Goal: Task Accomplishment & Management: Manage account settings

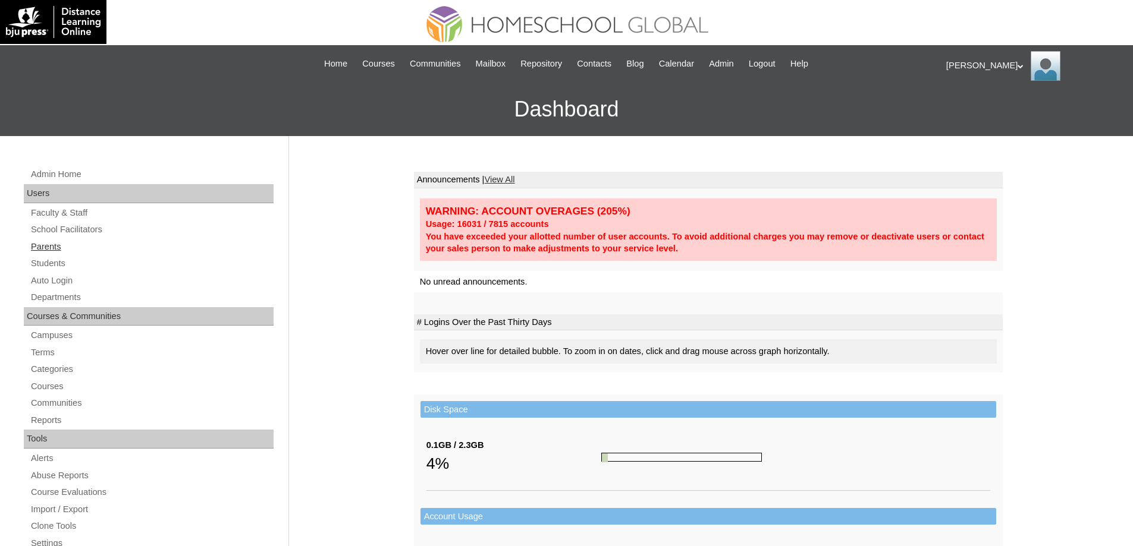
click at [121, 246] on link "Parents" at bounding box center [152, 247] width 244 height 15
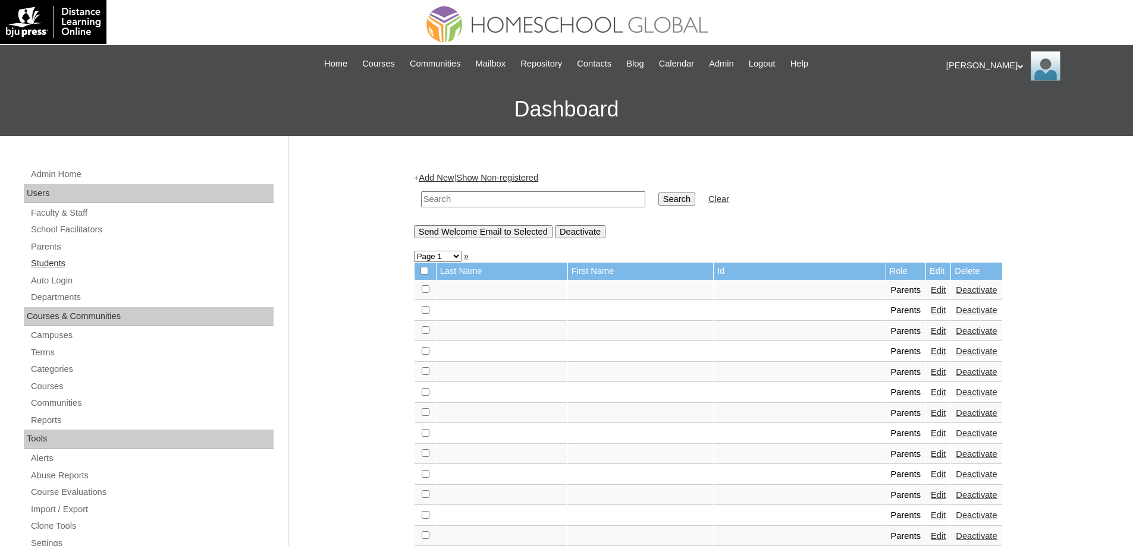
click at [75, 261] on link "Students" at bounding box center [152, 263] width 244 height 15
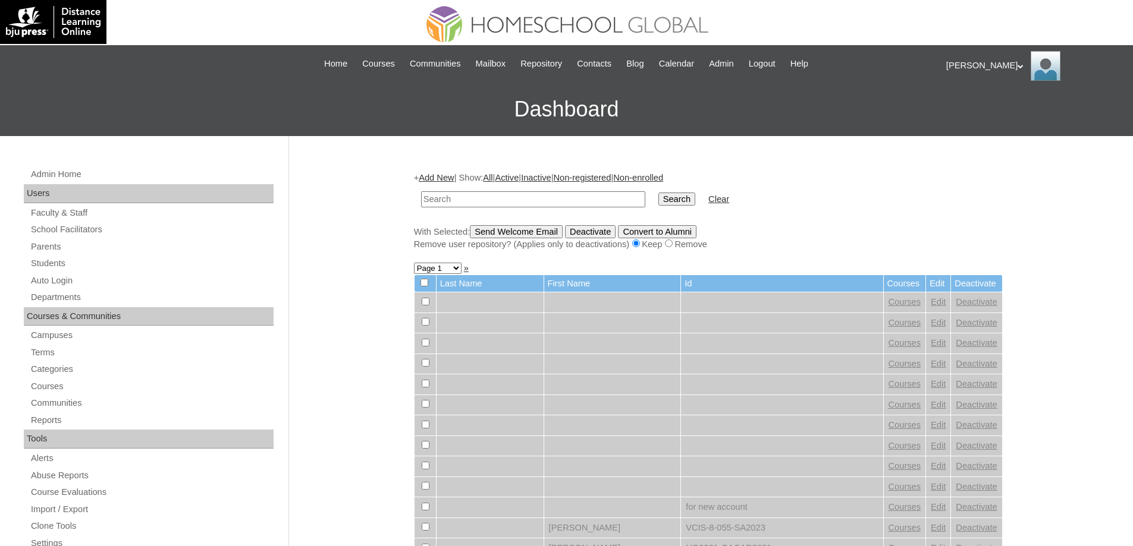
drag, startPoint x: 538, startPoint y: 196, endPoint x: 602, endPoint y: 202, distance: 64.4
click at [540, 196] on input "text" at bounding box center [533, 199] width 224 height 16
paste input "MHS0168-TECHPH2024"
type input "MHS0168-TECHPH2024"
click at [671, 205] on input "Search" at bounding box center [676, 199] width 37 height 13
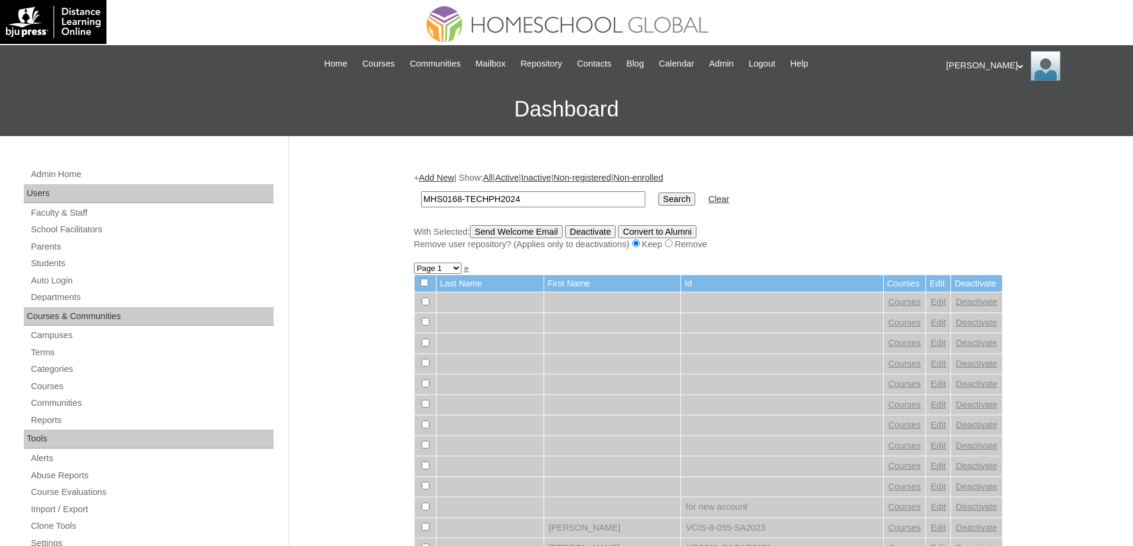
click at [673, 204] on input "Search" at bounding box center [676, 199] width 37 height 13
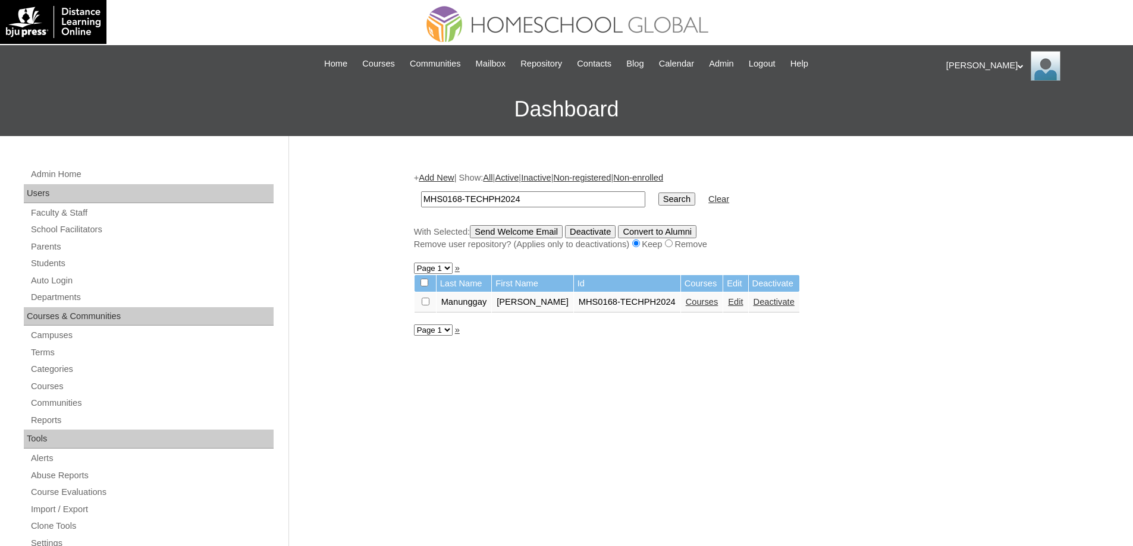
click at [708, 307] on link "Courses" at bounding box center [702, 302] width 33 height 10
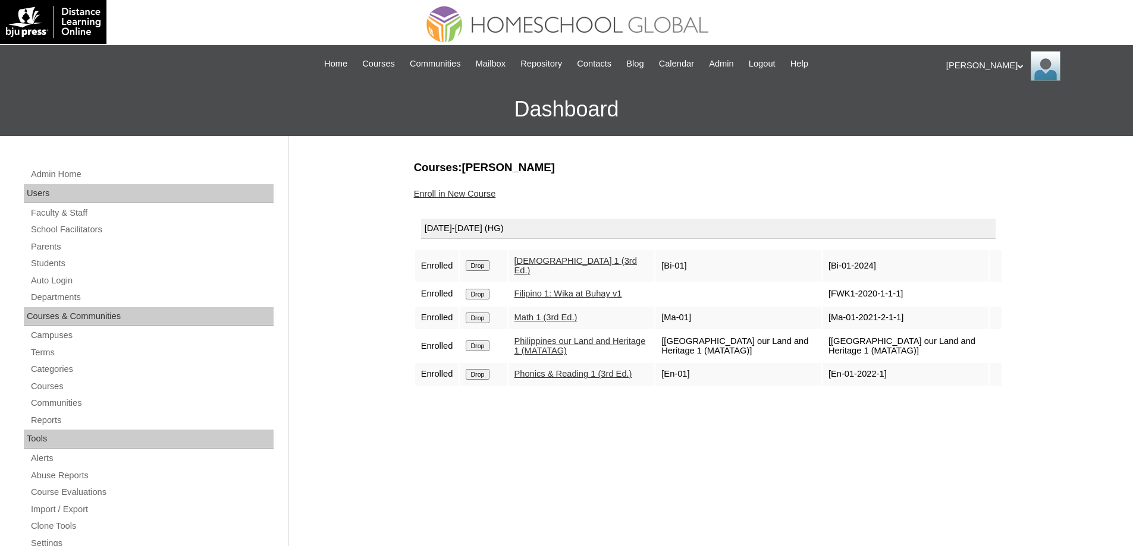
click at [476, 269] on td "Drop" at bounding box center [483, 266] width 47 height 32
click at [487, 263] on input "Drop" at bounding box center [477, 265] width 23 height 11
click at [487, 193] on link "Enroll in New Course" at bounding box center [455, 194] width 82 height 10
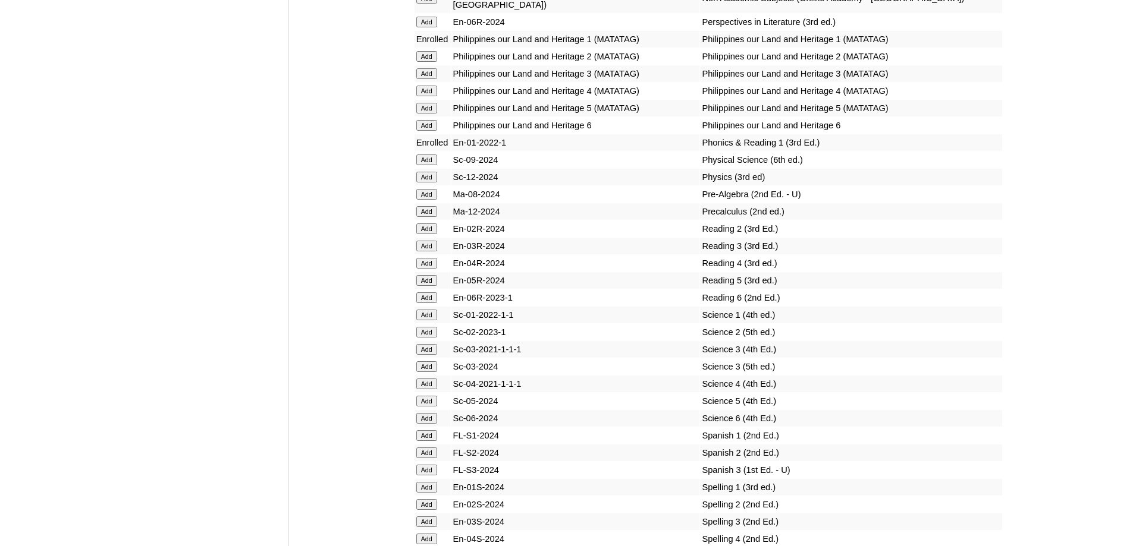
scroll to position [4400, 0]
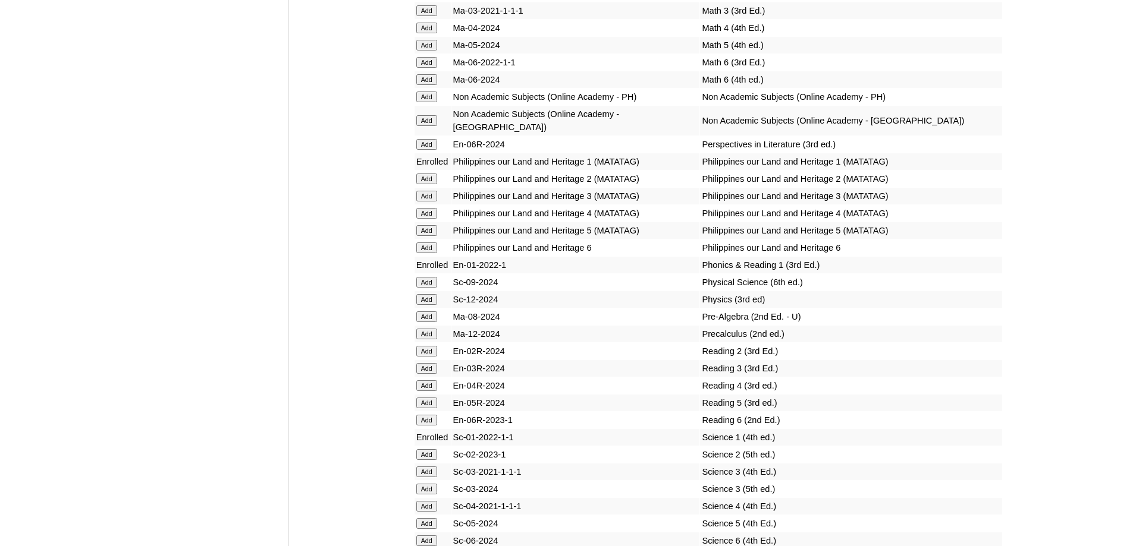
scroll to position [4420, 0]
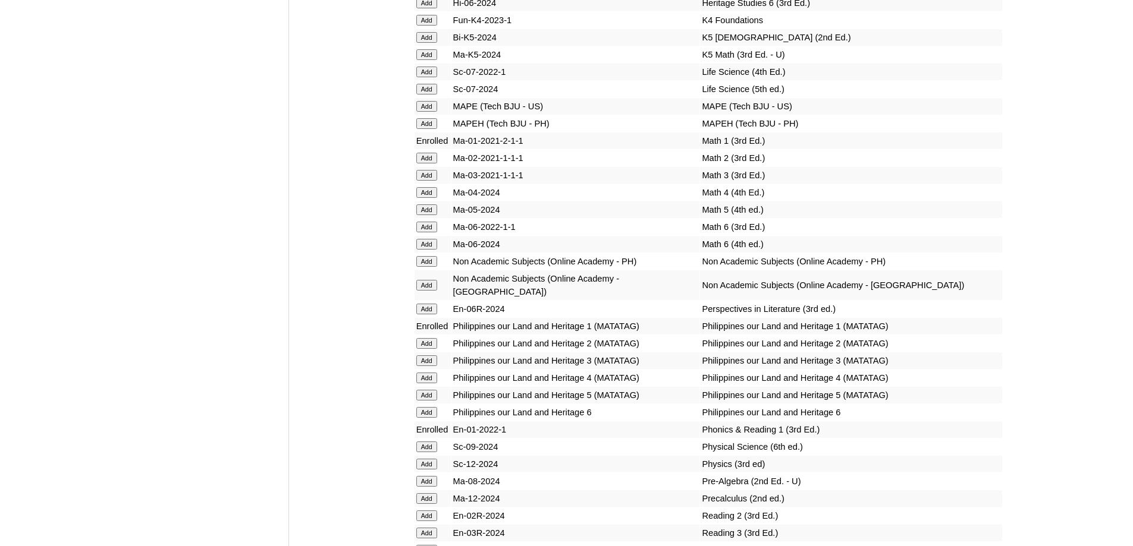
scroll to position [3944, 0]
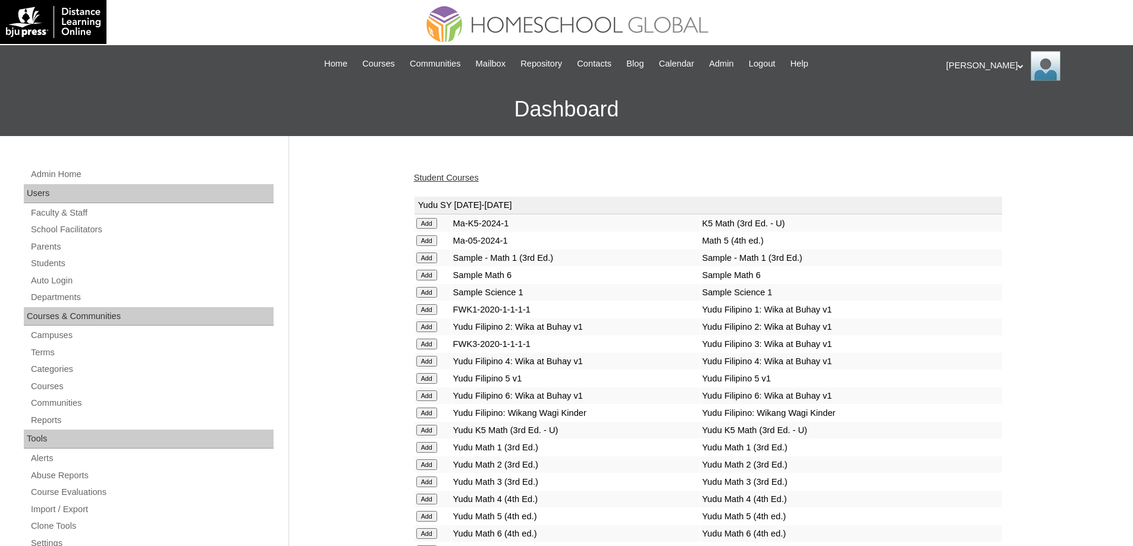
click at [465, 175] on link "Student Courses" at bounding box center [446, 178] width 65 height 10
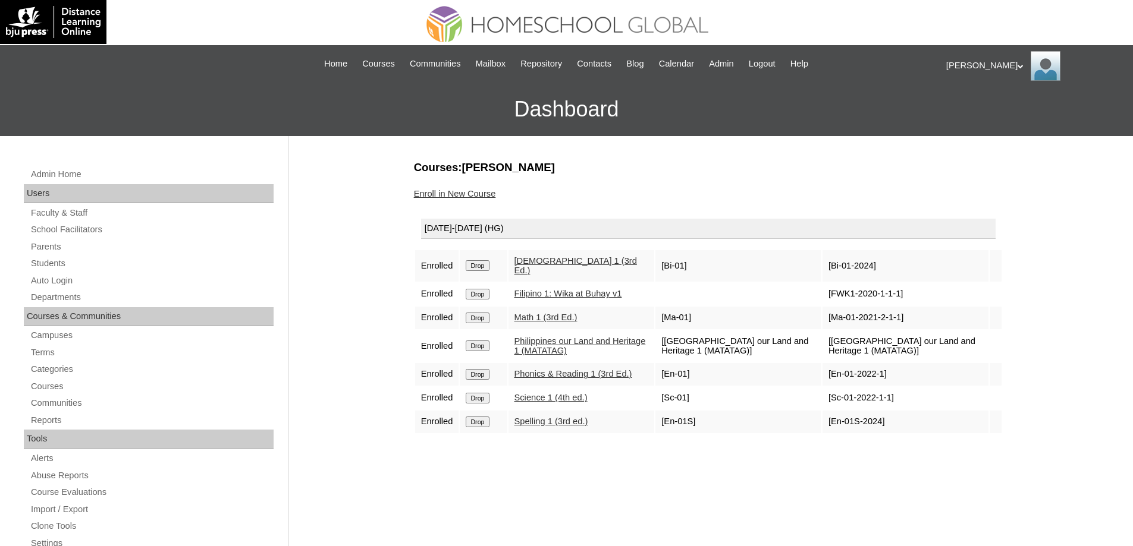
click at [466, 192] on link "Enroll in New Course" at bounding box center [455, 194] width 82 height 10
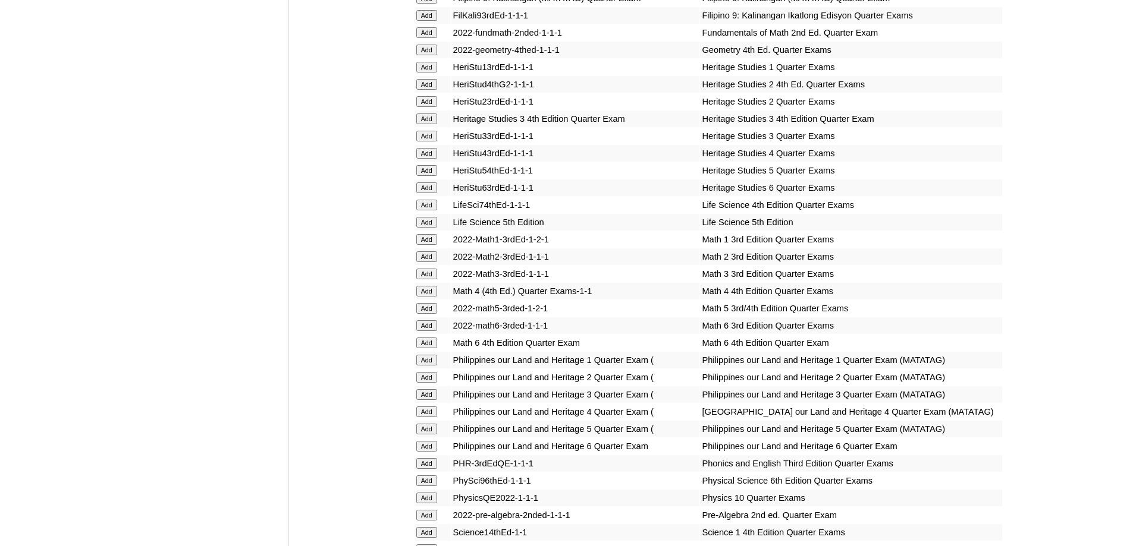
scroll to position [1546, 0]
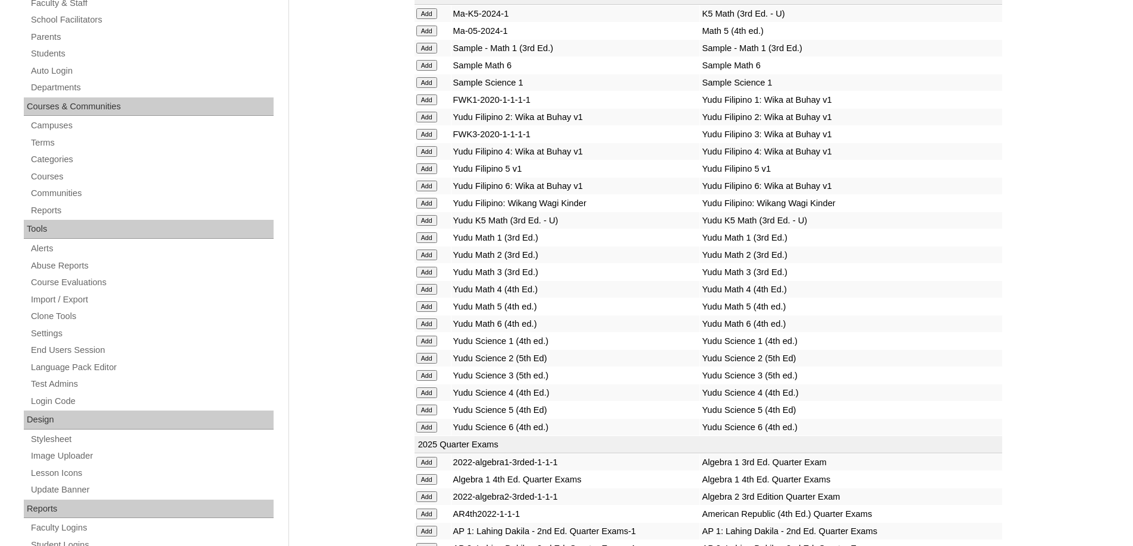
scroll to position [178, 0]
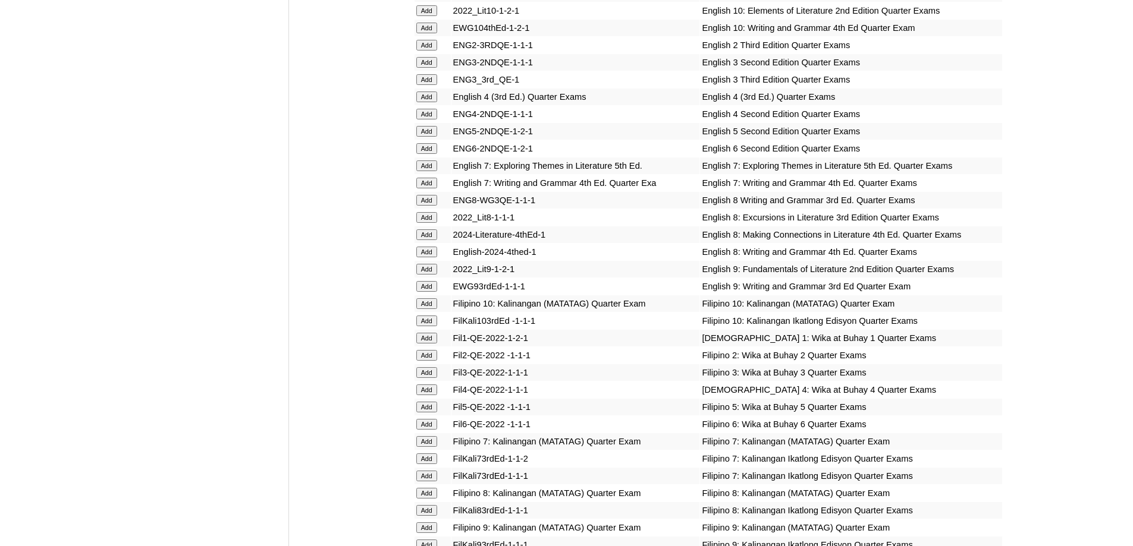
scroll to position [1011, 0]
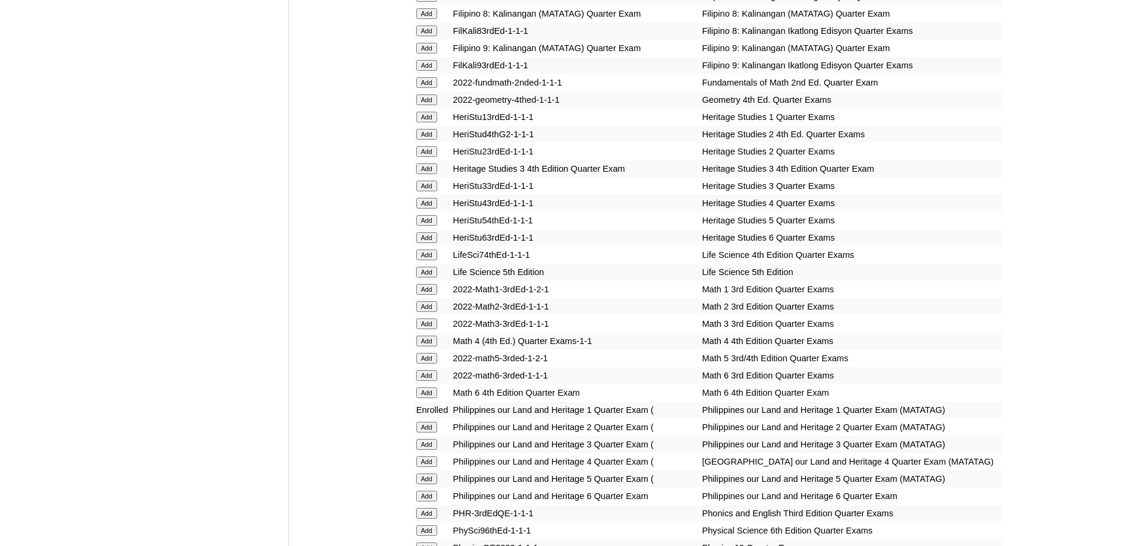
scroll to position [1487, 0]
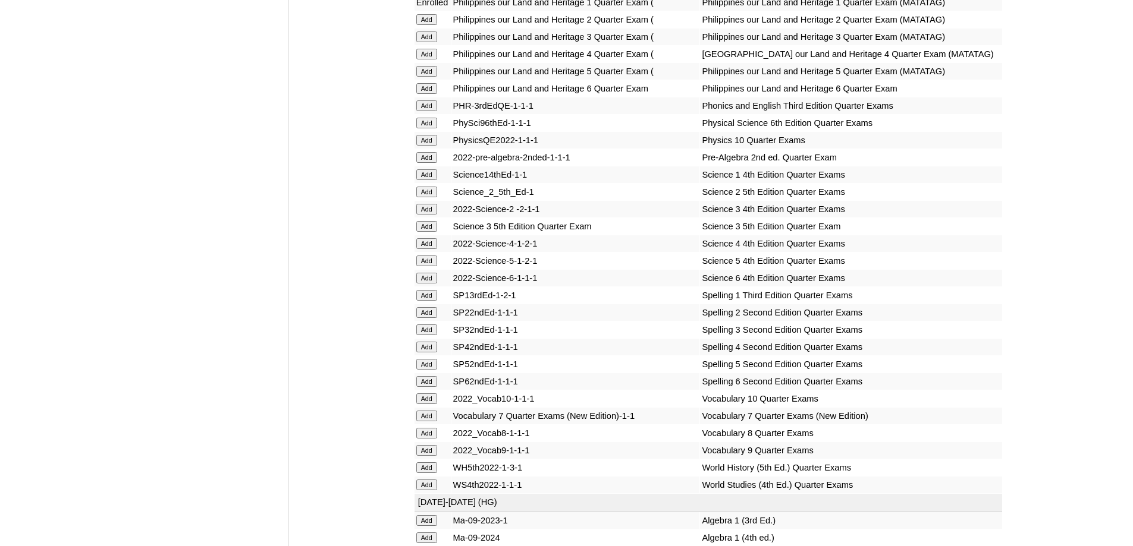
scroll to position [1903, 0]
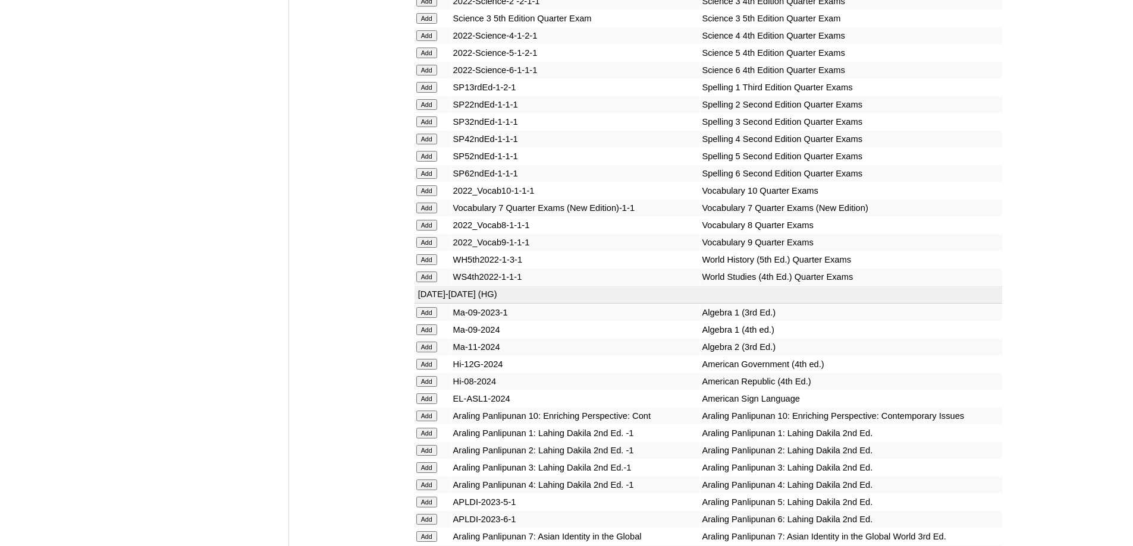
scroll to position [2081, 0]
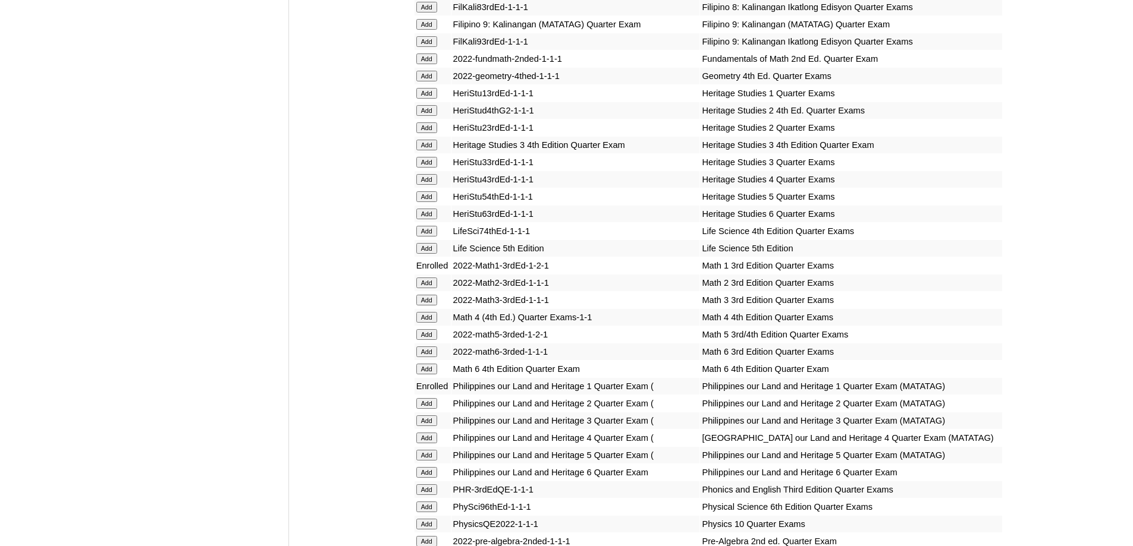
scroll to position [1427, 0]
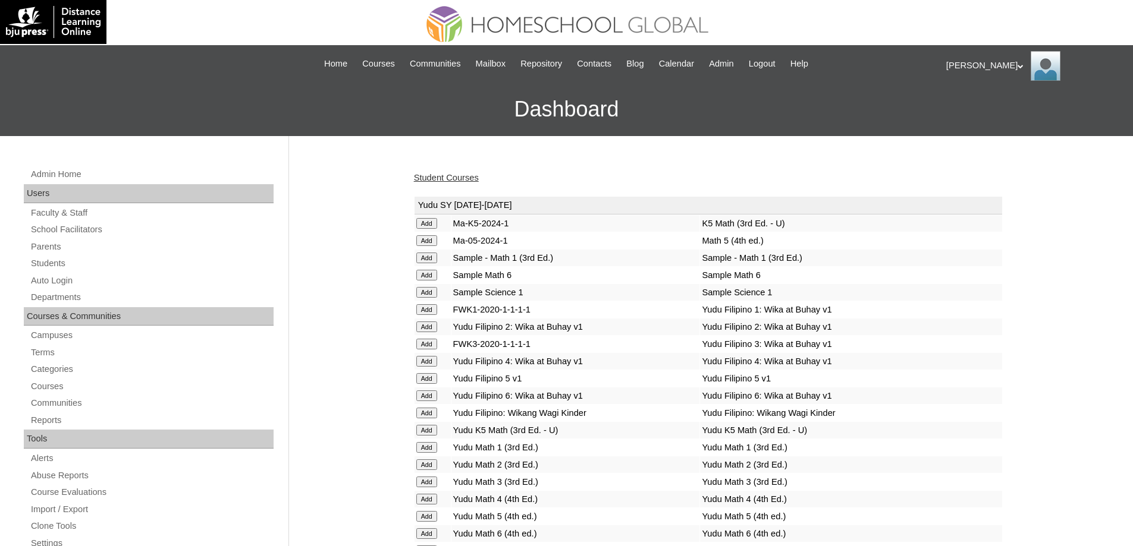
click at [459, 176] on link "Student Courses" at bounding box center [446, 178] width 65 height 10
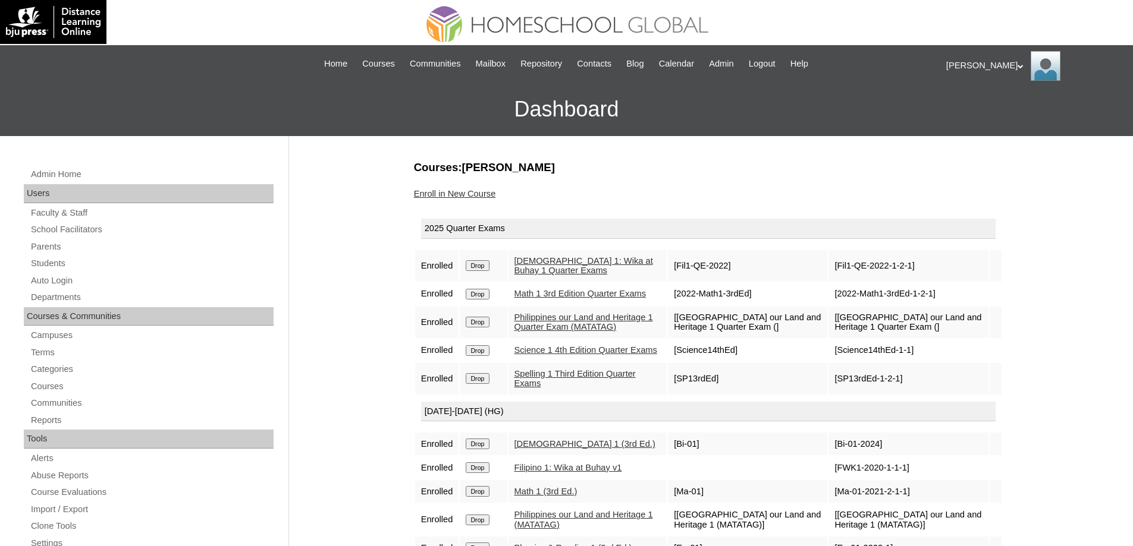
click at [476, 189] on link "Enroll in New Course" at bounding box center [455, 194] width 82 height 10
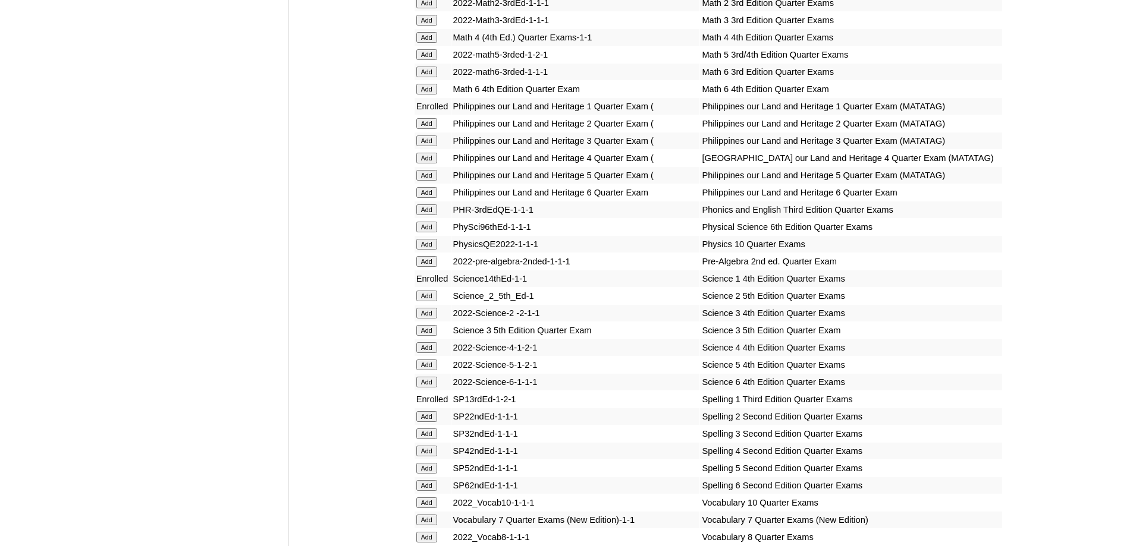
scroll to position [1784, 0]
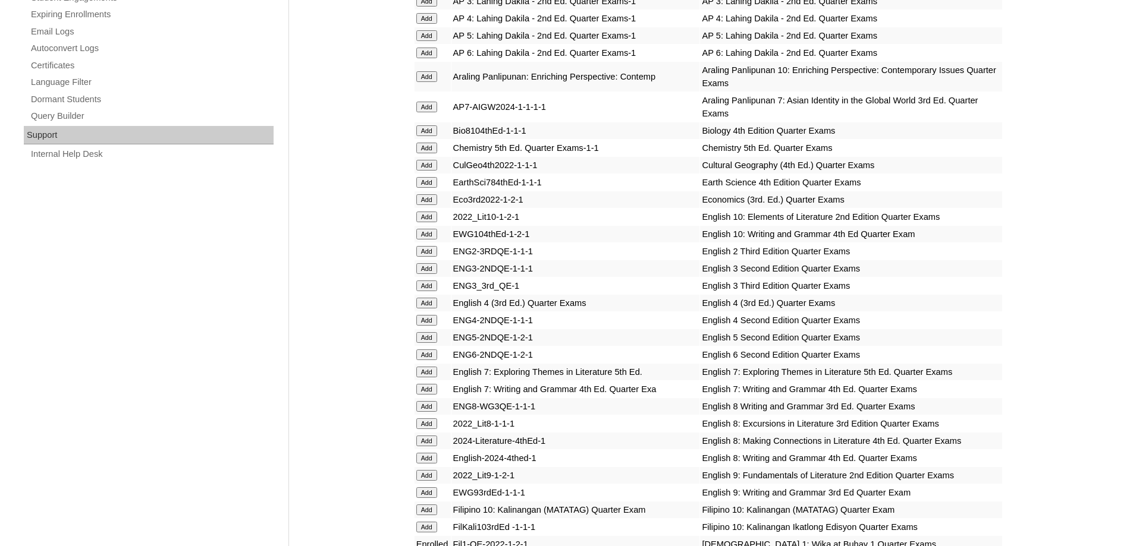
scroll to position [773, 0]
